Goal: Navigation & Orientation: Find specific page/section

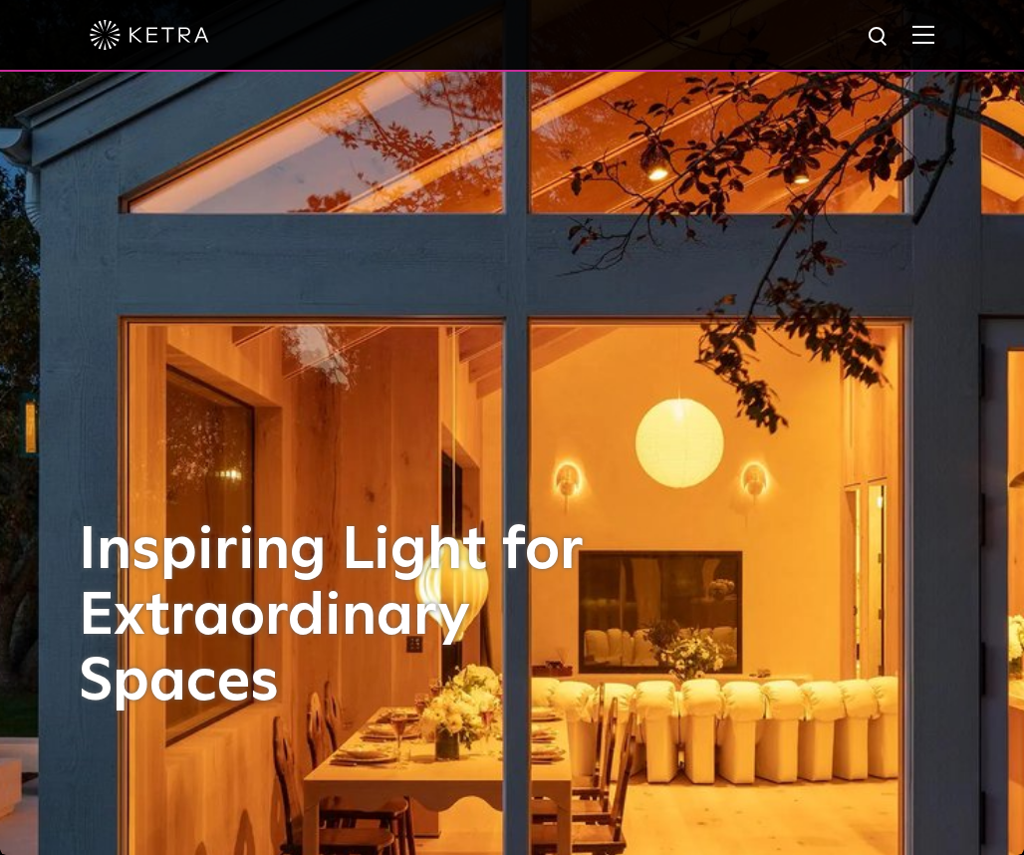
click at [178, 37] on img at bounding box center [150, 35] width 120 height 30
click at [934, 37] on img at bounding box center [923, 34] width 22 height 19
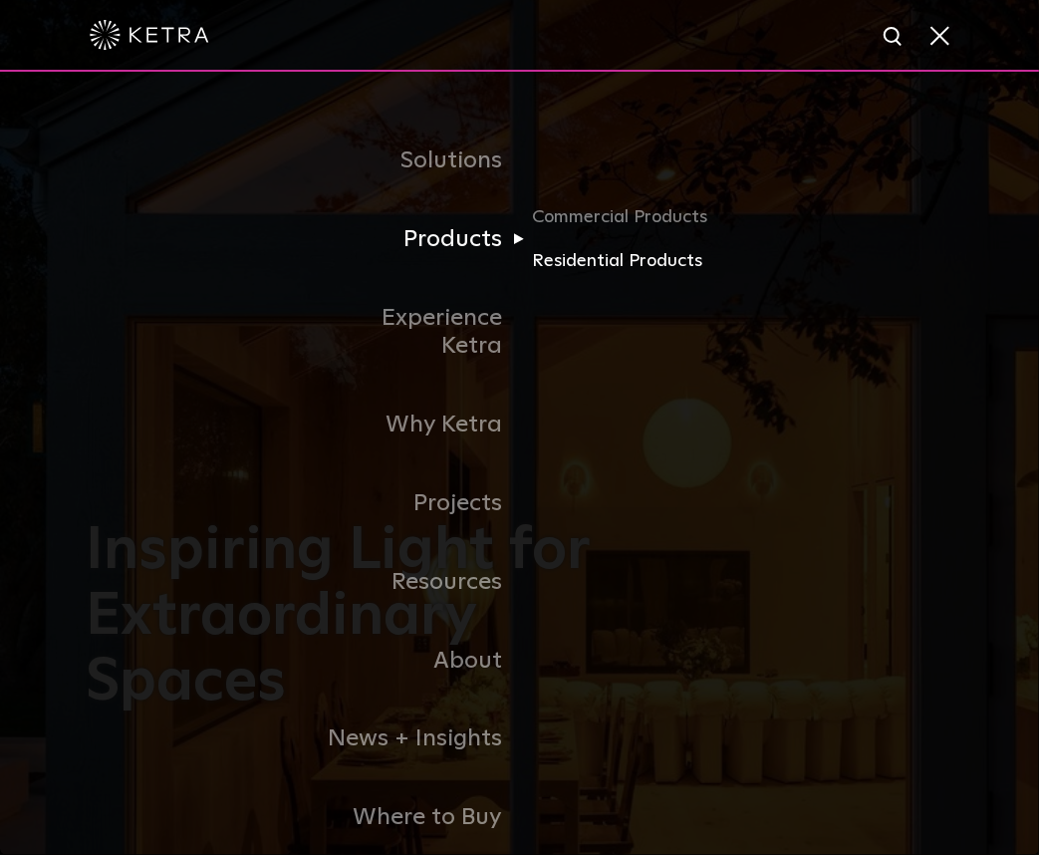
click at [568, 268] on link "Residential Products" at bounding box center [627, 261] width 191 height 29
